Goal: Download file/media

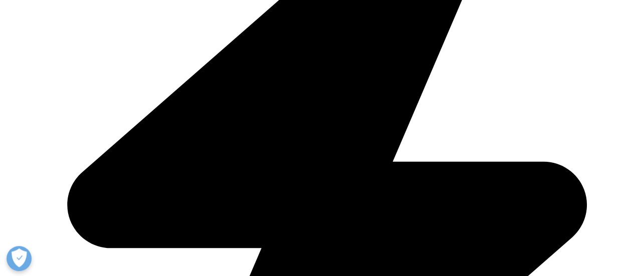
scroll to position [590, 0]
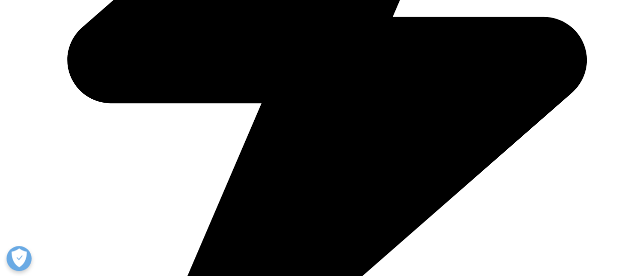
type input "[PERSON_NAME]"
type input "[PERSON_NAME][EMAIL_ADDRESS][PERSON_NAME][DOMAIN_NAME]"
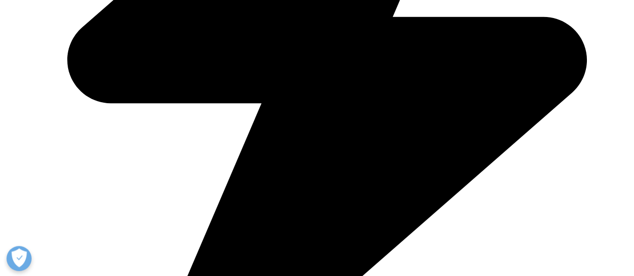
type input "Consultant"
type input "EY"
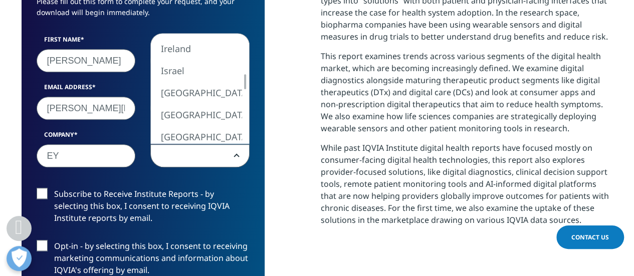
select select "India"
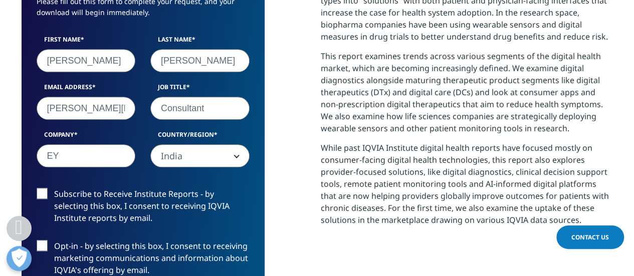
click at [59, 110] on input "[PERSON_NAME][EMAIL_ADDRESS][PERSON_NAME][DOMAIN_NAME]" at bounding box center [86, 108] width 99 height 23
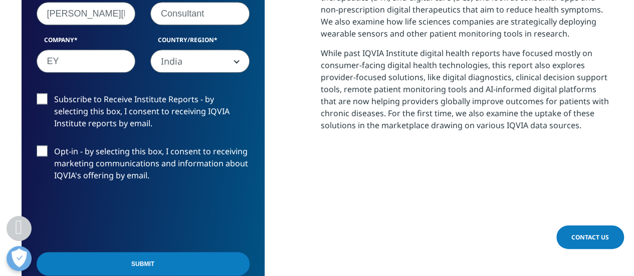
scroll to position [678, 0]
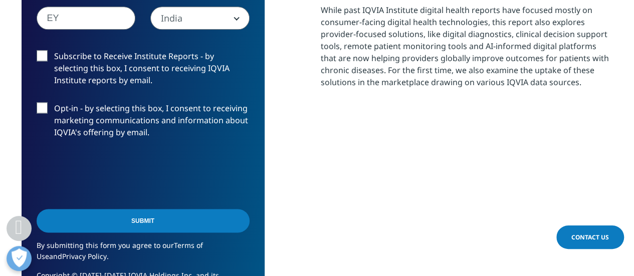
click at [109, 226] on input "Submit" at bounding box center [143, 221] width 213 height 24
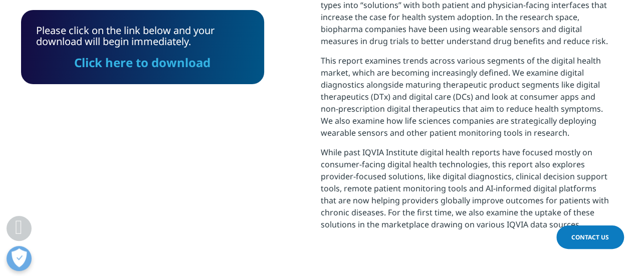
scroll to position [613, 0]
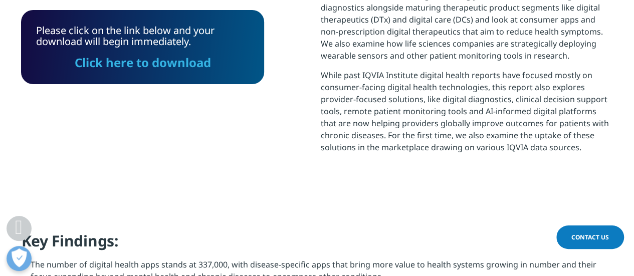
click at [153, 61] on link "Click here to download" at bounding box center [143, 62] width 136 height 17
